Goal: Information Seeking & Learning: Check status

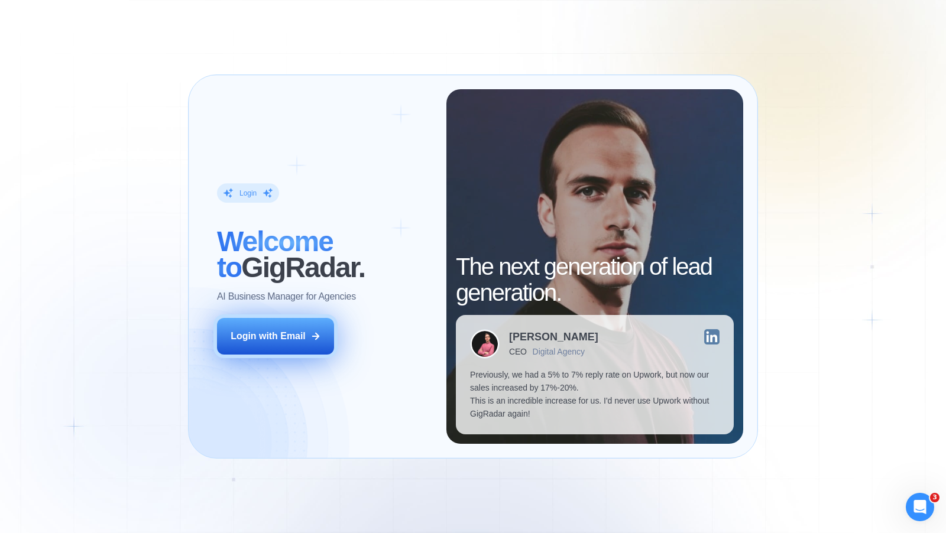
click at [281, 339] on div "Login with Email" at bounding box center [268, 336] width 75 height 13
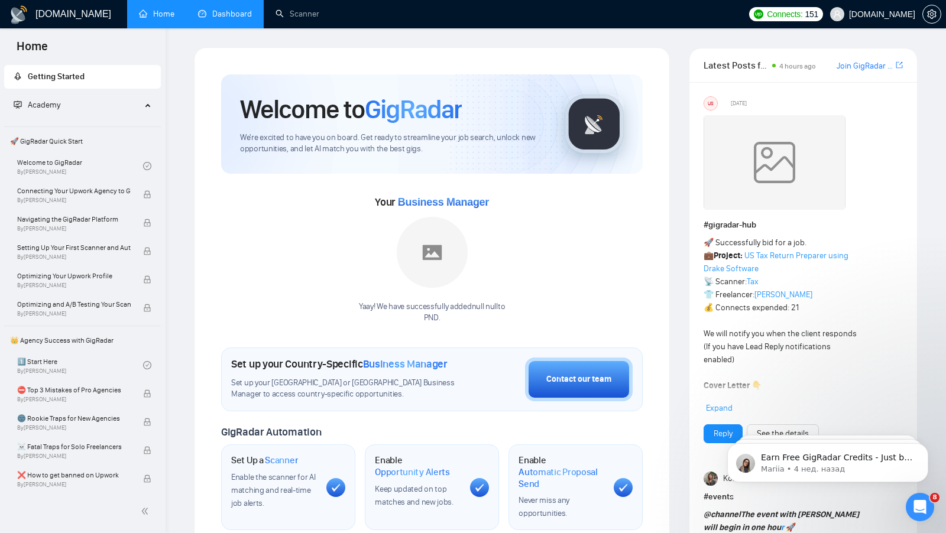
click at [227, 13] on link "Dashboard" at bounding box center [225, 14] width 54 height 10
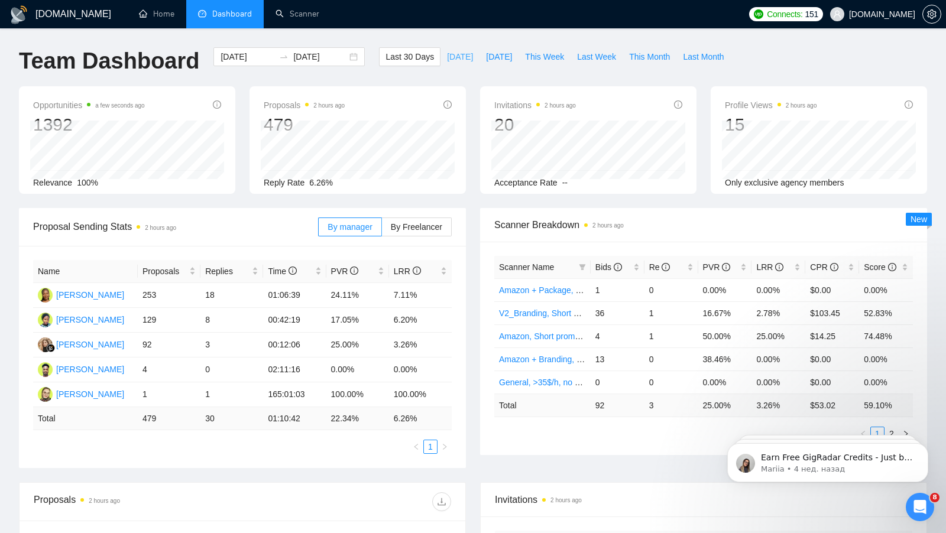
click at [447, 59] on span "Today" at bounding box center [460, 56] width 26 height 13
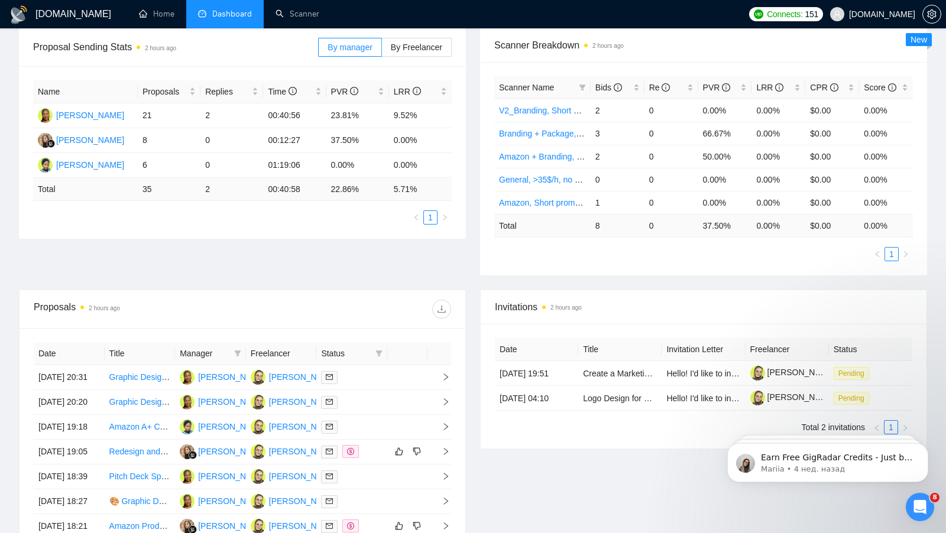
scroll to position [267, 0]
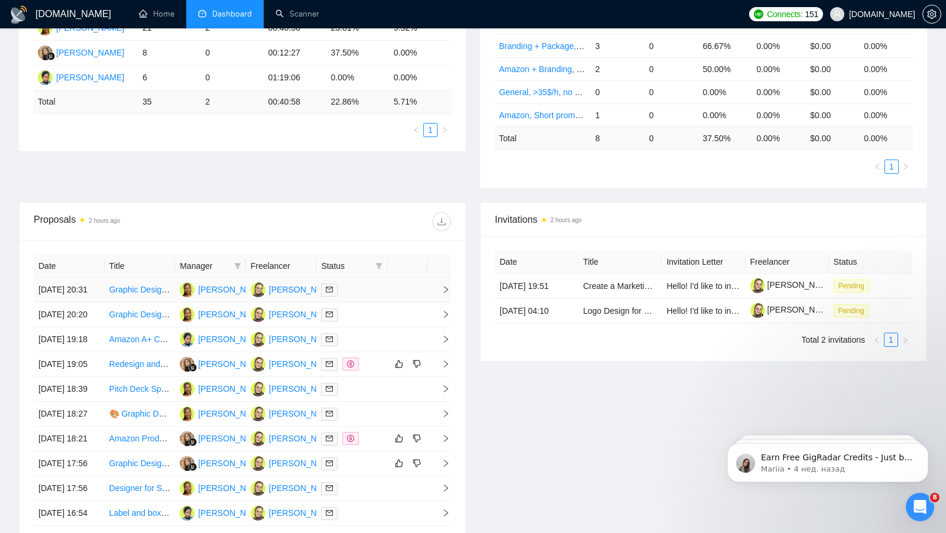
click at [376, 297] on div at bounding box center [352, 290] width 62 height 14
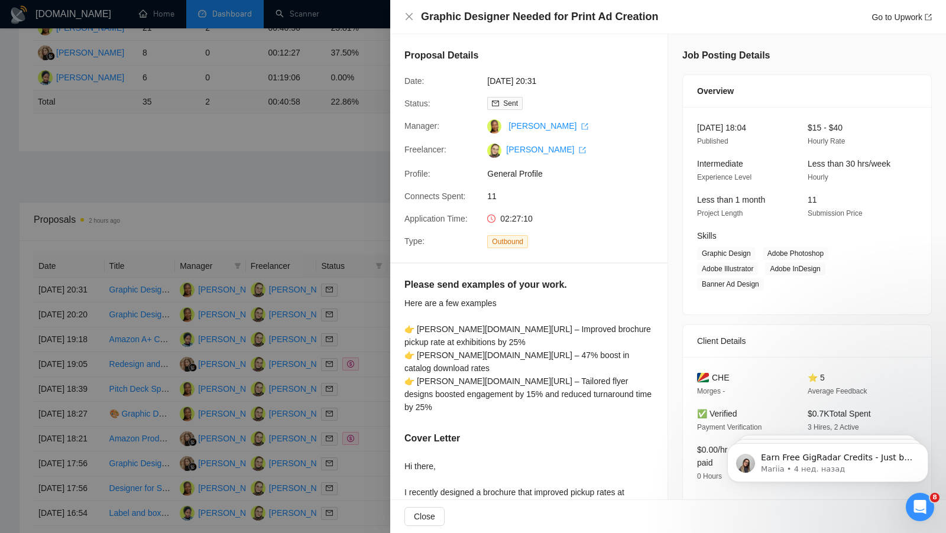
click at [367, 196] on div at bounding box center [473, 266] width 946 height 533
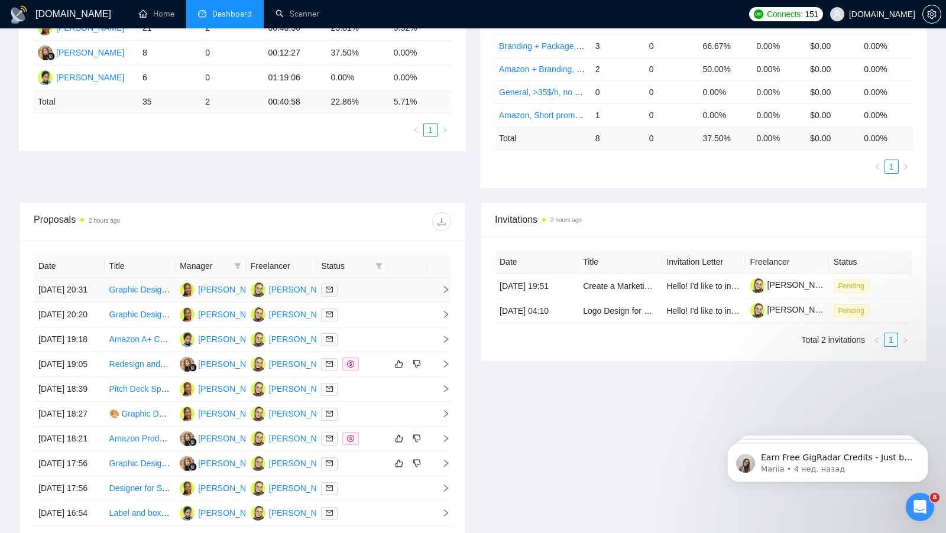
click at [361, 297] on div at bounding box center [352, 290] width 62 height 14
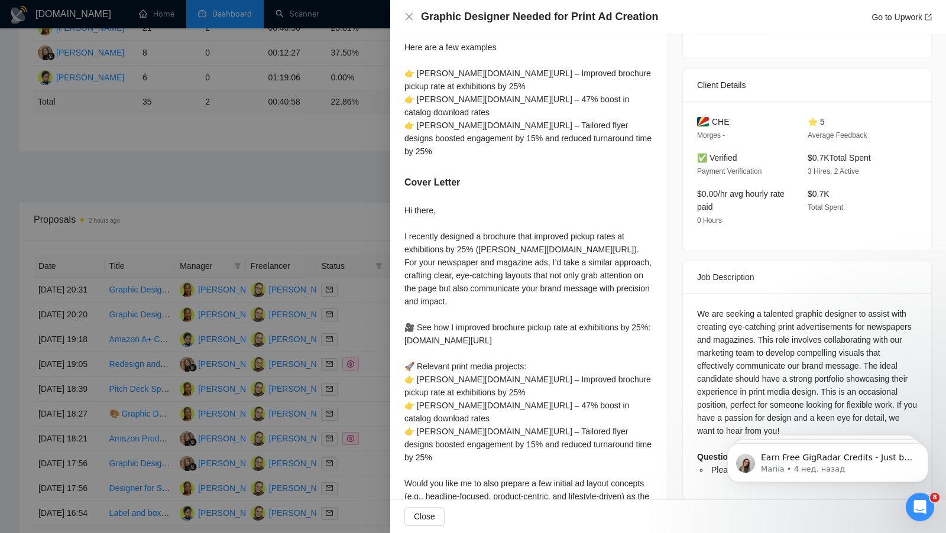
scroll to position [257, 0]
drag, startPoint x: 730, startPoint y: 118, endPoint x: 713, endPoint y: 118, distance: 17.1
click at [713, 118] on div "CHE" at bounding box center [743, 120] width 92 height 13
copy span "CHE"
click at [683, 137] on div "CHE Morges - ⭐ 5 Average Feedback ✅ Verified Payment Verification $0.7K Total S…" at bounding box center [807, 175] width 248 height 150
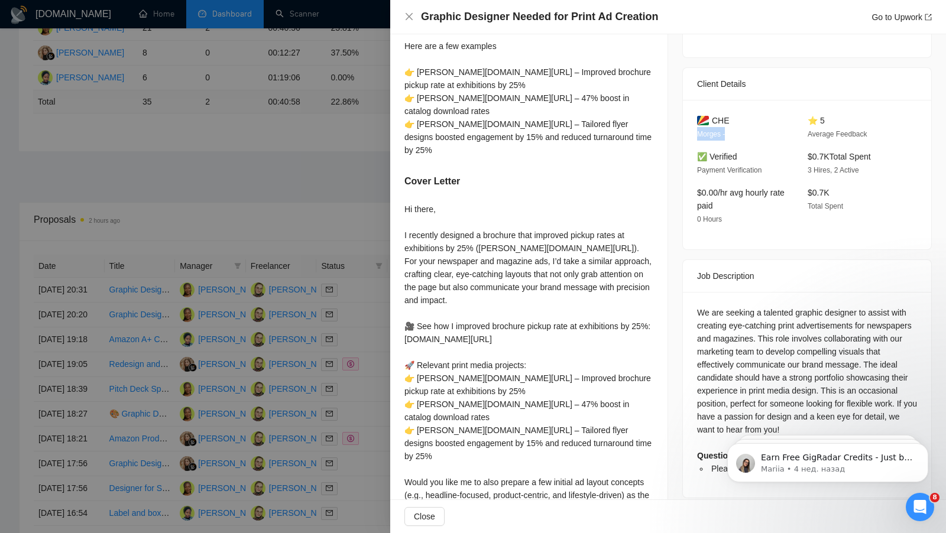
drag, startPoint x: 691, startPoint y: 137, endPoint x: 739, endPoint y: 134, distance: 48.6
click at [741, 135] on div "CHE Morges - ⭐ 5 Average Feedback ✅ Verified Payment Verification $0.7K Total S…" at bounding box center [807, 175] width 248 height 150
copy span "Morges -"
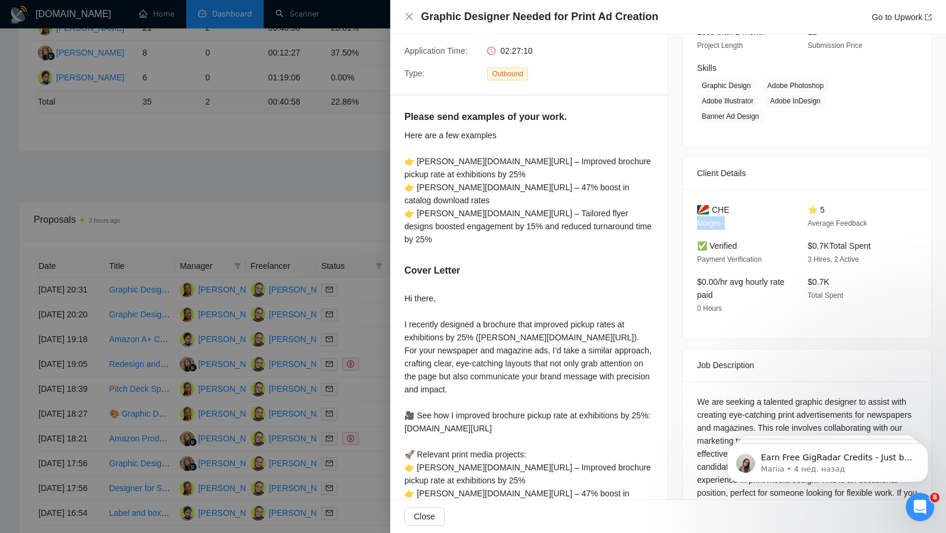
scroll to position [275, 0]
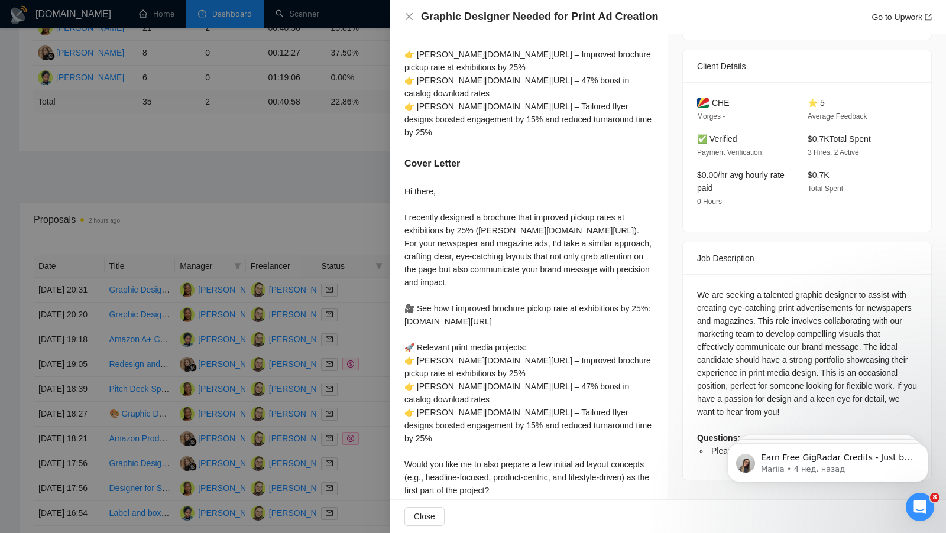
click at [247, 215] on div at bounding box center [473, 266] width 946 height 533
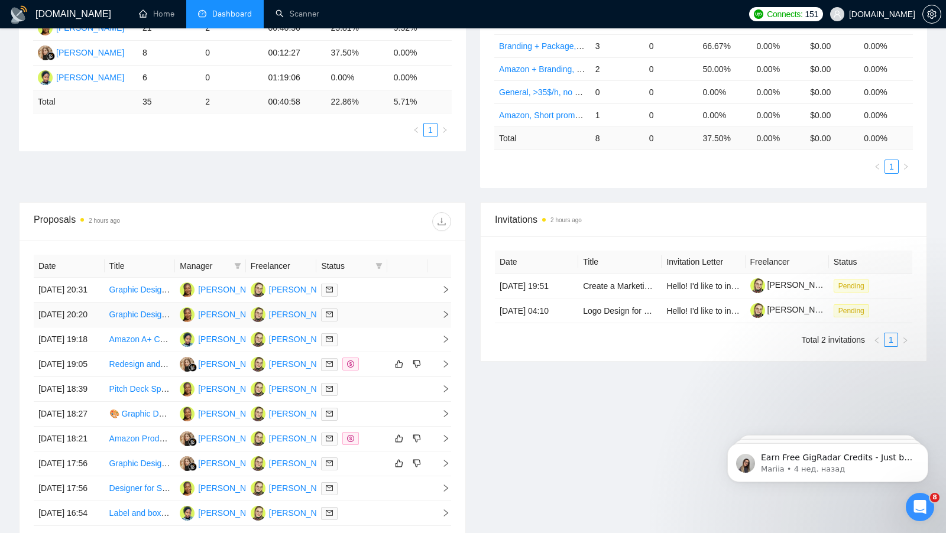
click at [372, 328] on td at bounding box center [351, 315] width 71 height 25
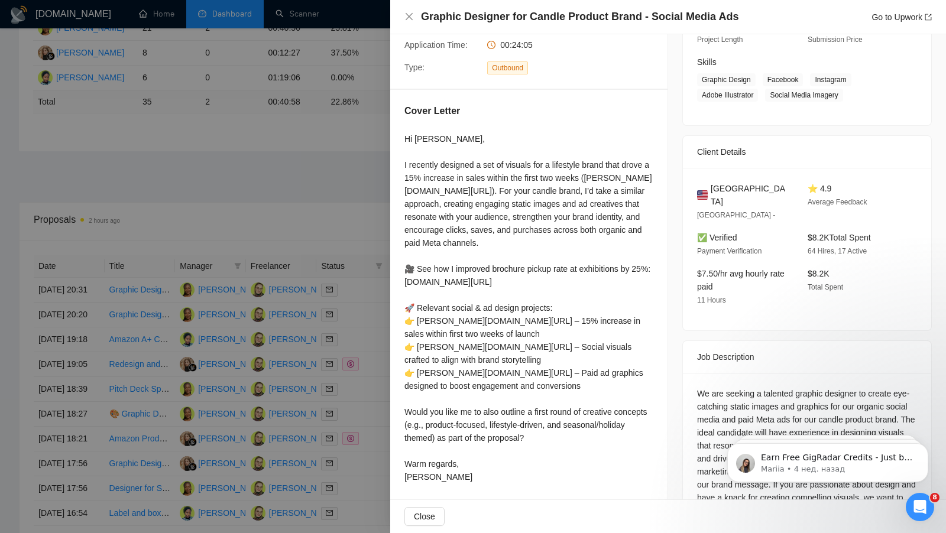
scroll to position [209, 0]
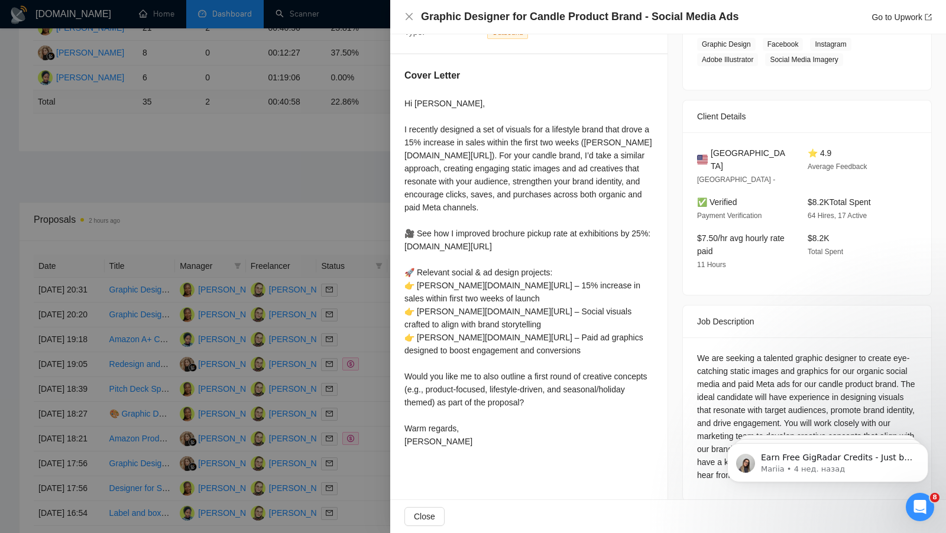
click at [297, 151] on div at bounding box center [473, 266] width 946 height 533
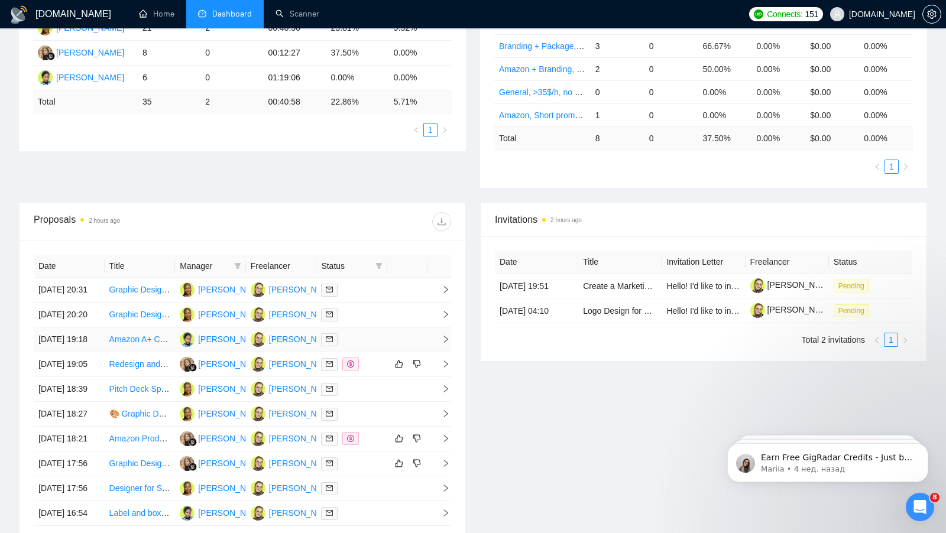
click at [360, 347] on div at bounding box center [352, 340] width 62 height 14
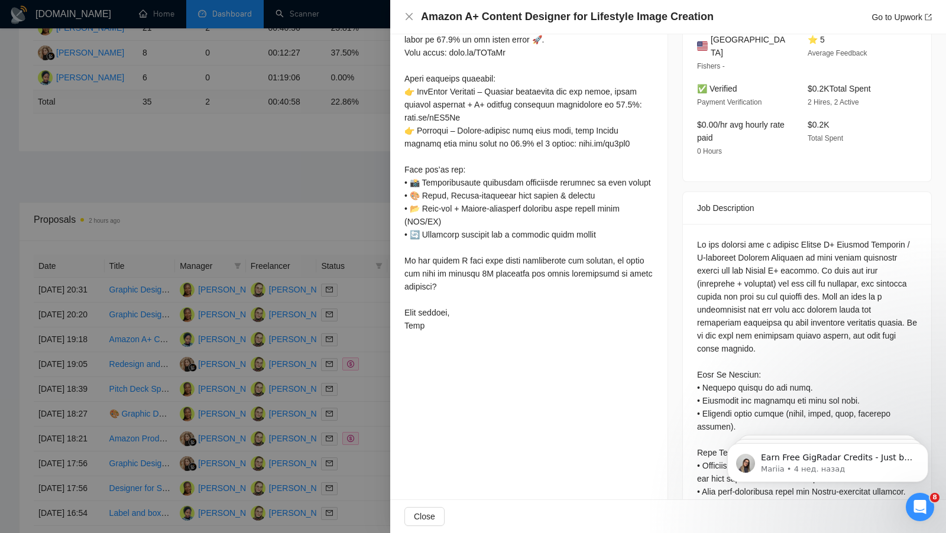
scroll to position [347, 0]
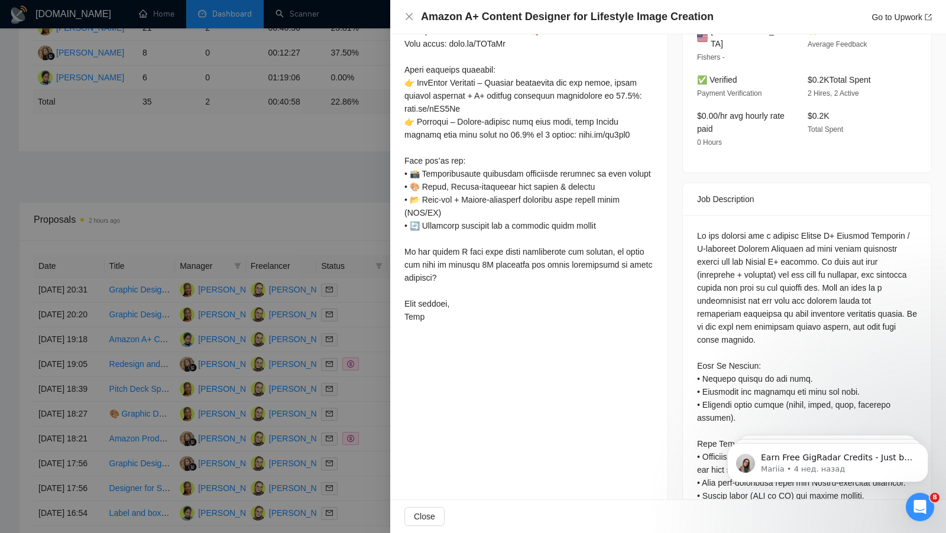
click at [305, 200] on div at bounding box center [473, 266] width 946 height 533
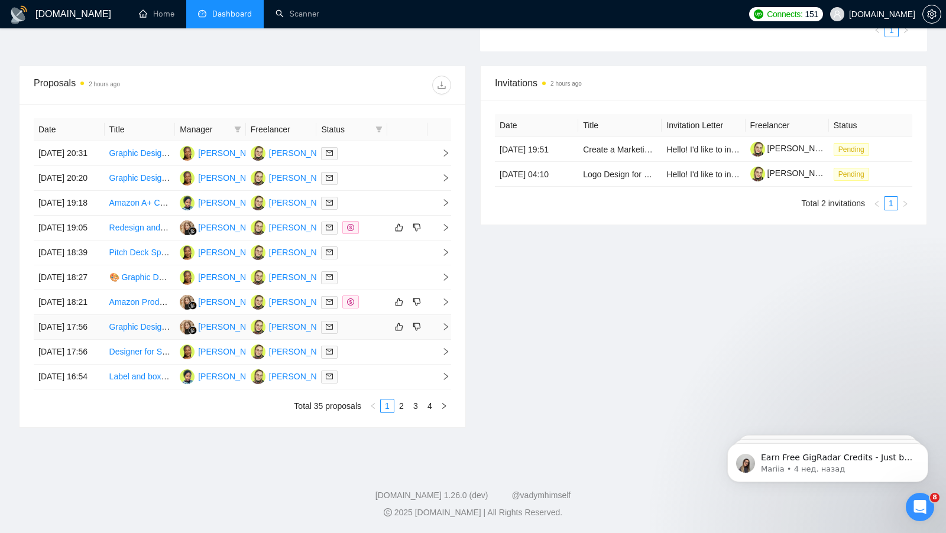
scroll to position [425, 0]
click at [372, 260] on div at bounding box center [352, 253] width 62 height 14
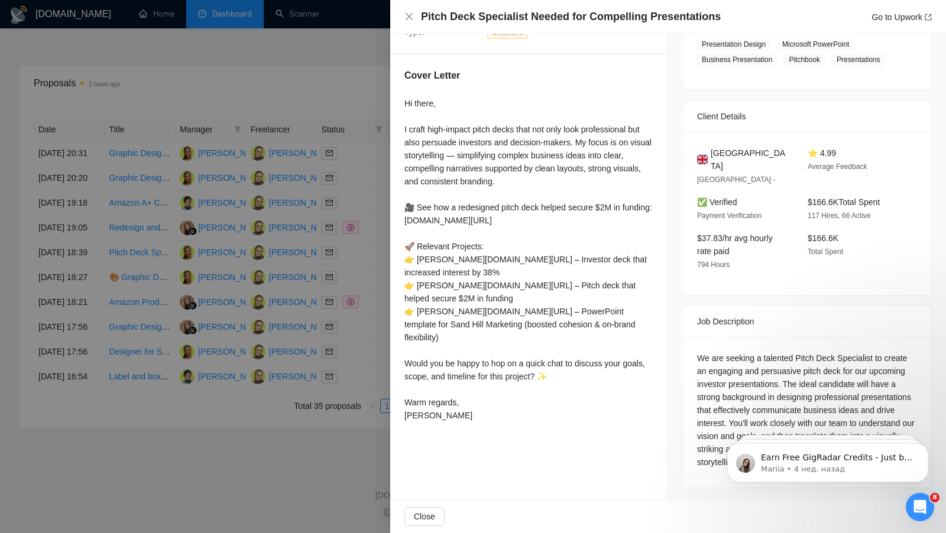
click at [302, 386] on div at bounding box center [473, 266] width 946 height 533
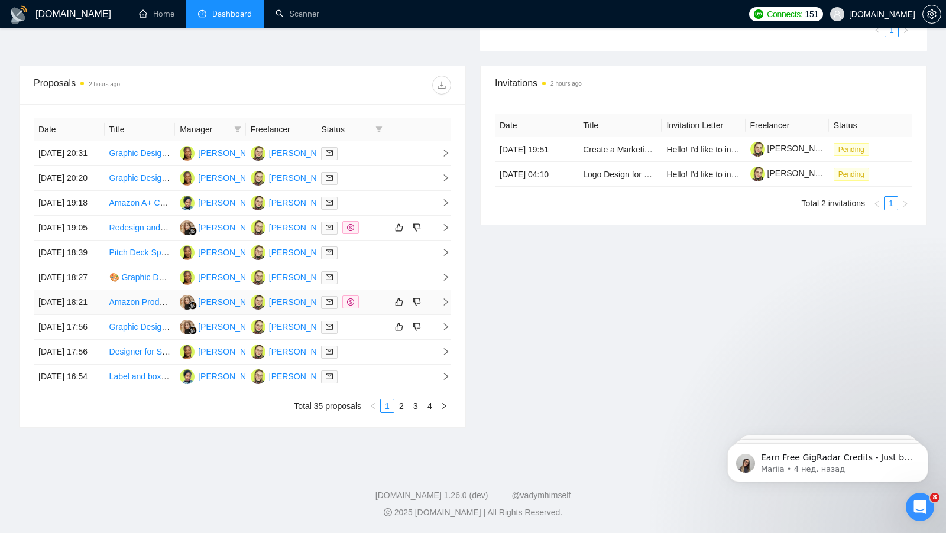
click at [376, 309] on div at bounding box center [352, 303] width 62 height 14
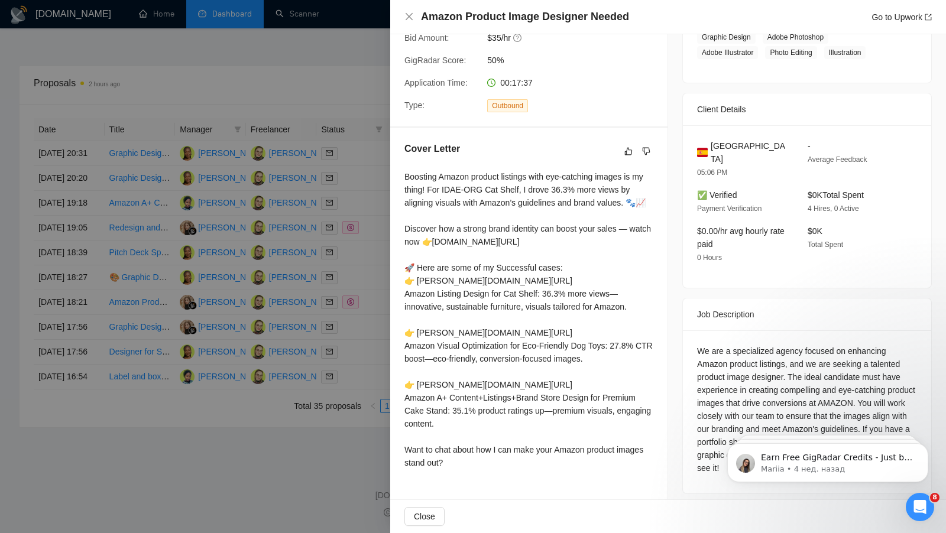
scroll to position [470, 0]
click at [250, 408] on div at bounding box center [473, 266] width 946 height 533
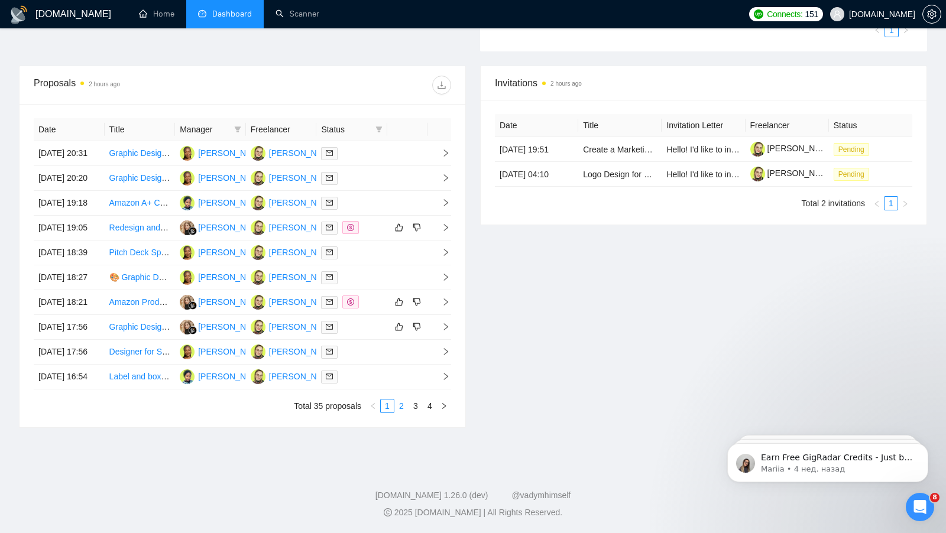
click at [404, 413] on link "2" at bounding box center [401, 406] width 13 height 13
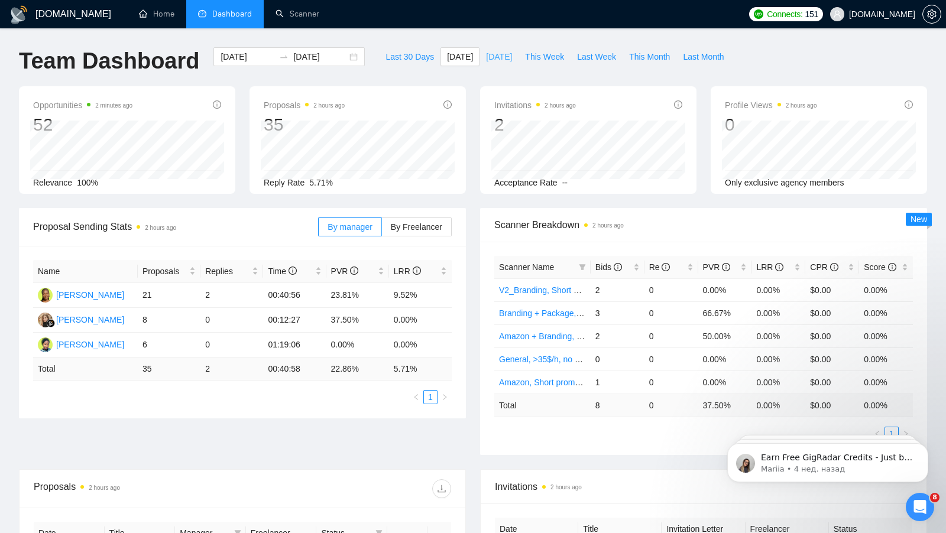
click at [497, 53] on span "Yesterday" at bounding box center [499, 56] width 26 height 13
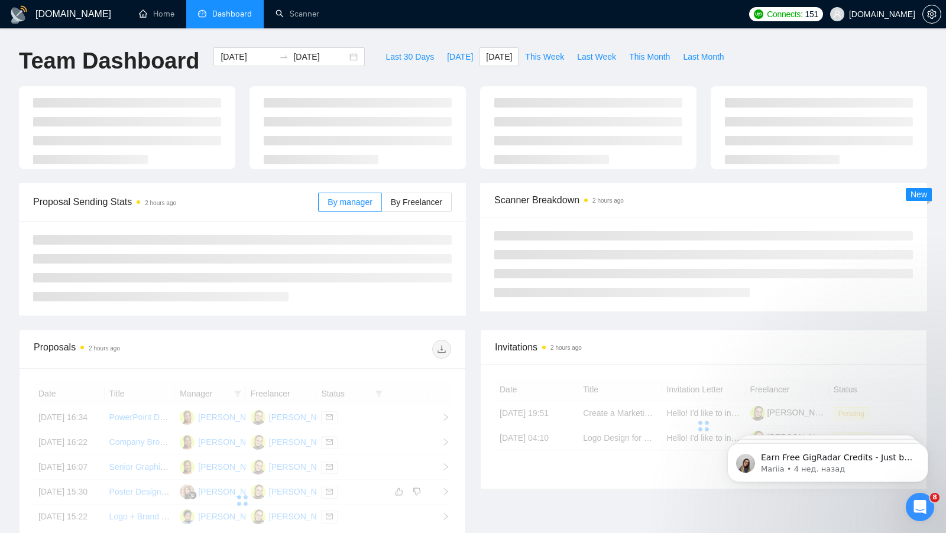
type input "2025-09-07"
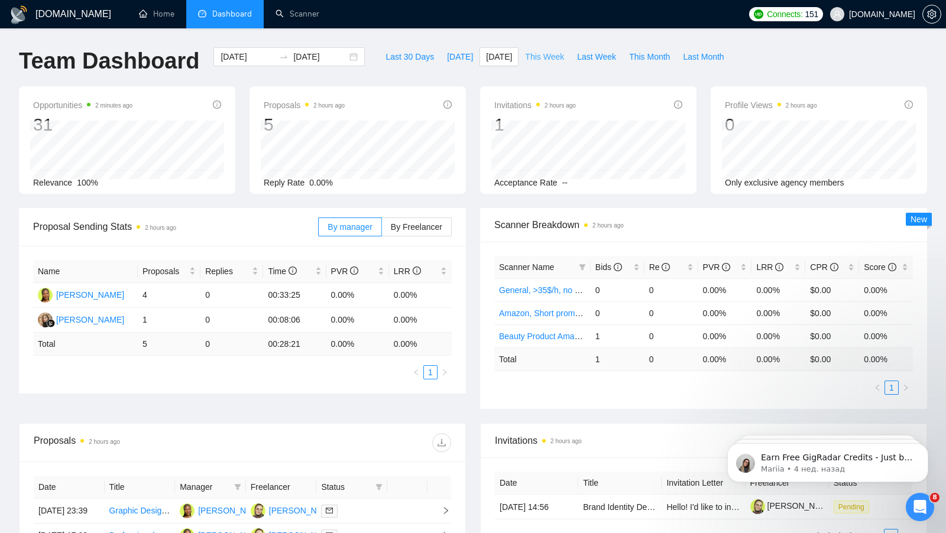
click at [550, 59] on span "This Week" at bounding box center [544, 56] width 39 height 13
type input "2025-09-08"
type input "2025-09-14"
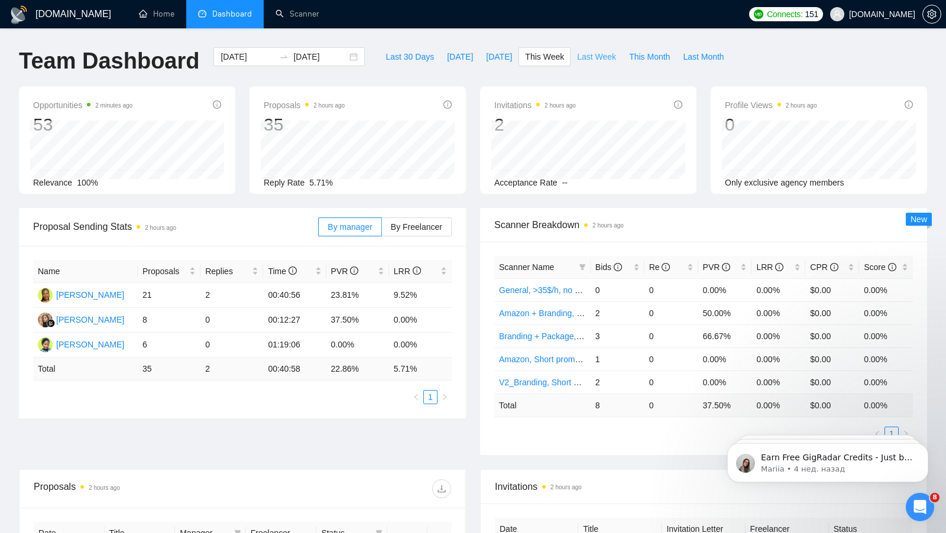
click at [588, 56] on span "Last Week" at bounding box center [596, 56] width 39 height 13
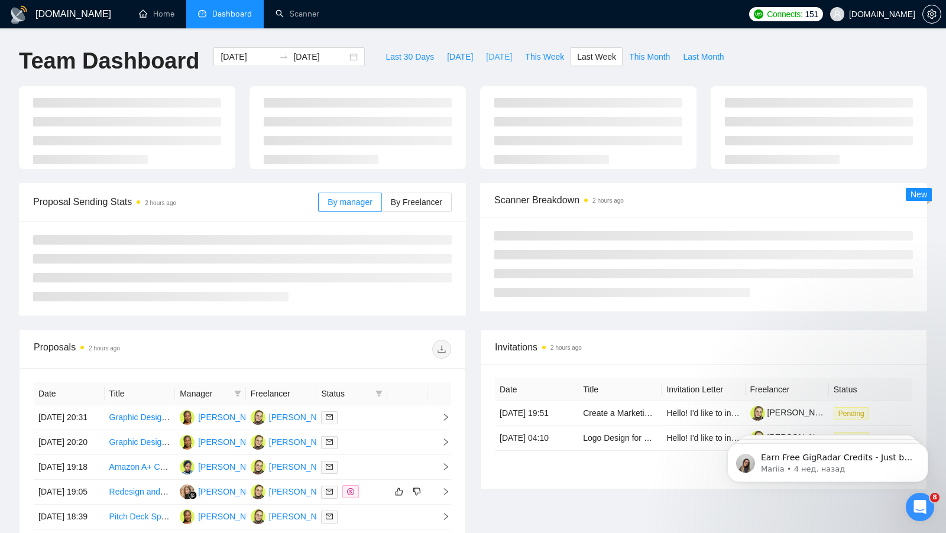
type input "2025-09-01"
type input "2025-09-07"
